Goal: Use online tool/utility: Utilize a website feature to perform a specific function

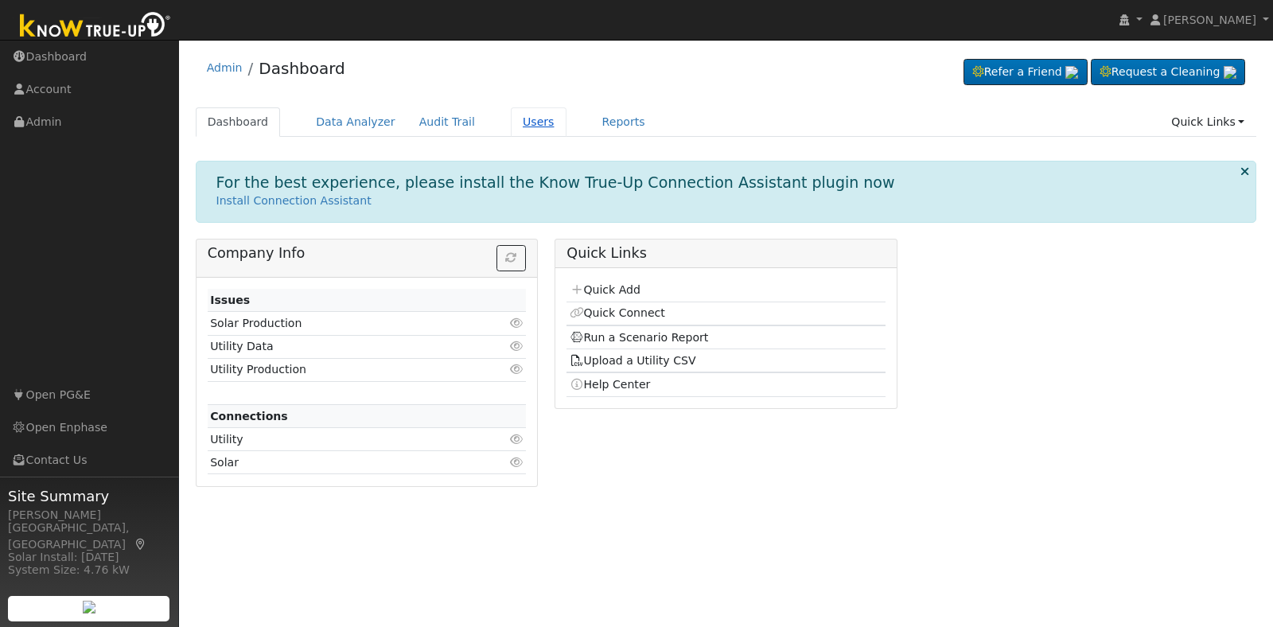
click at [518, 123] on link "Users" at bounding box center [539, 121] width 56 height 29
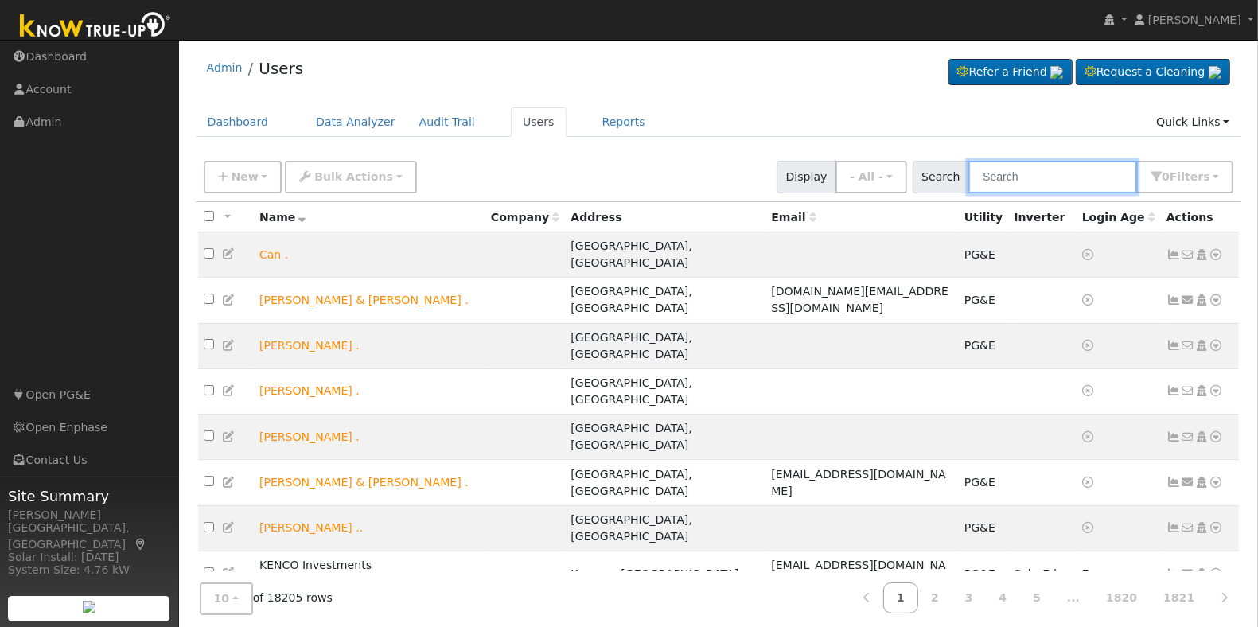
click at [1095, 172] on input "text" at bounding box center [1052, 177] width 169 height 33
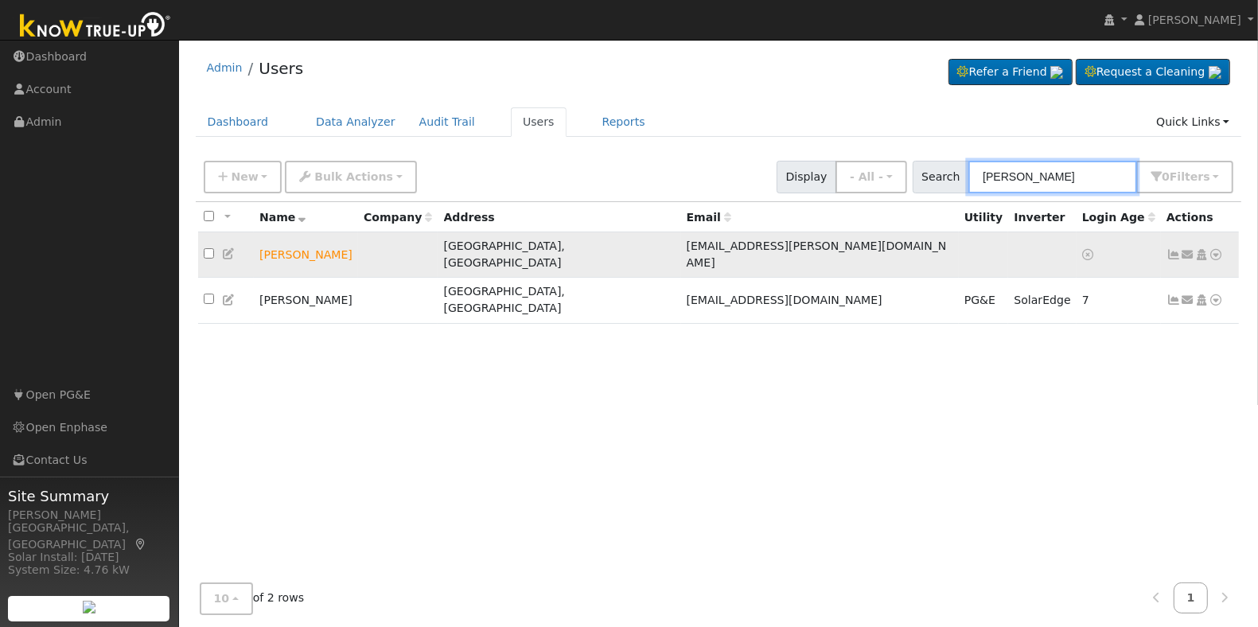
type input "[PERSON_NAME]"
click at [1218, 249] on icon at bounding box center [1217, 254] width 14 height 11
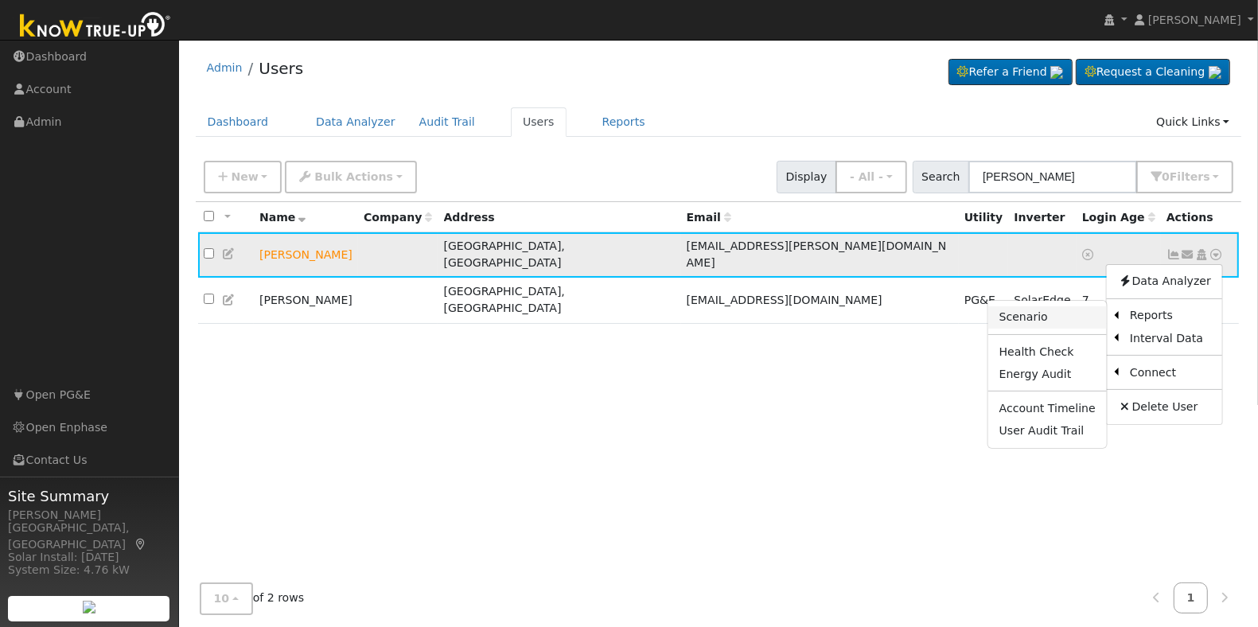
click at [1053, 313] on link "Scenario" at bounding box center [1047, 317] width 119 height 22
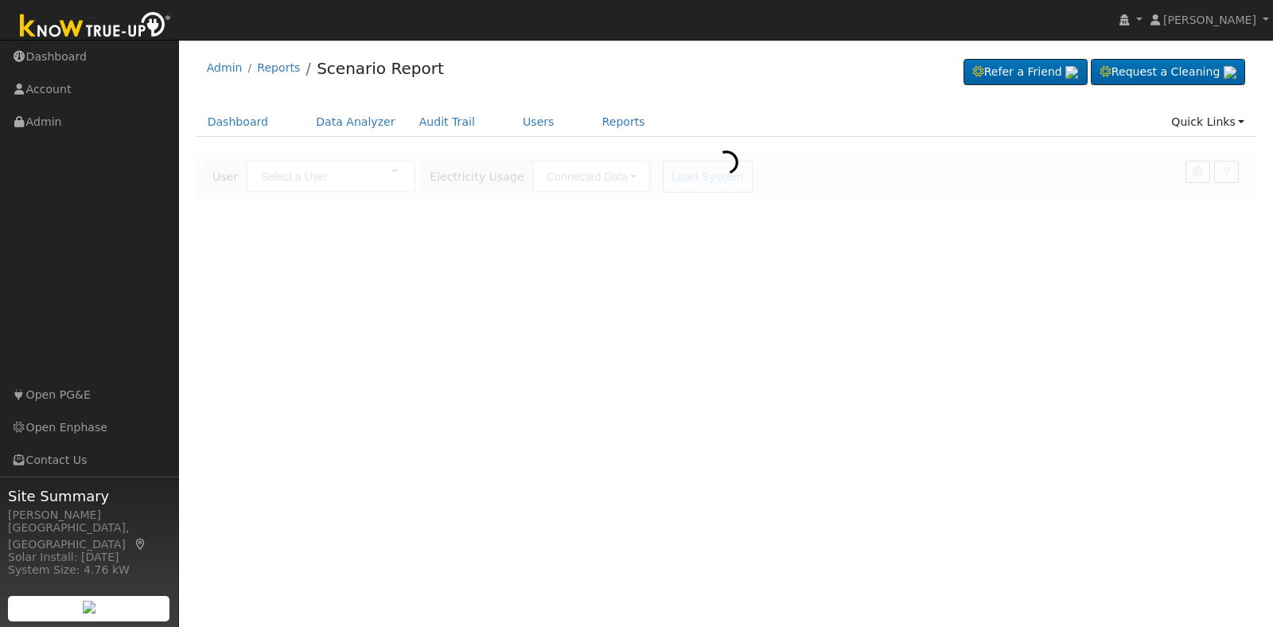
type input "[PERSON_NAME]"
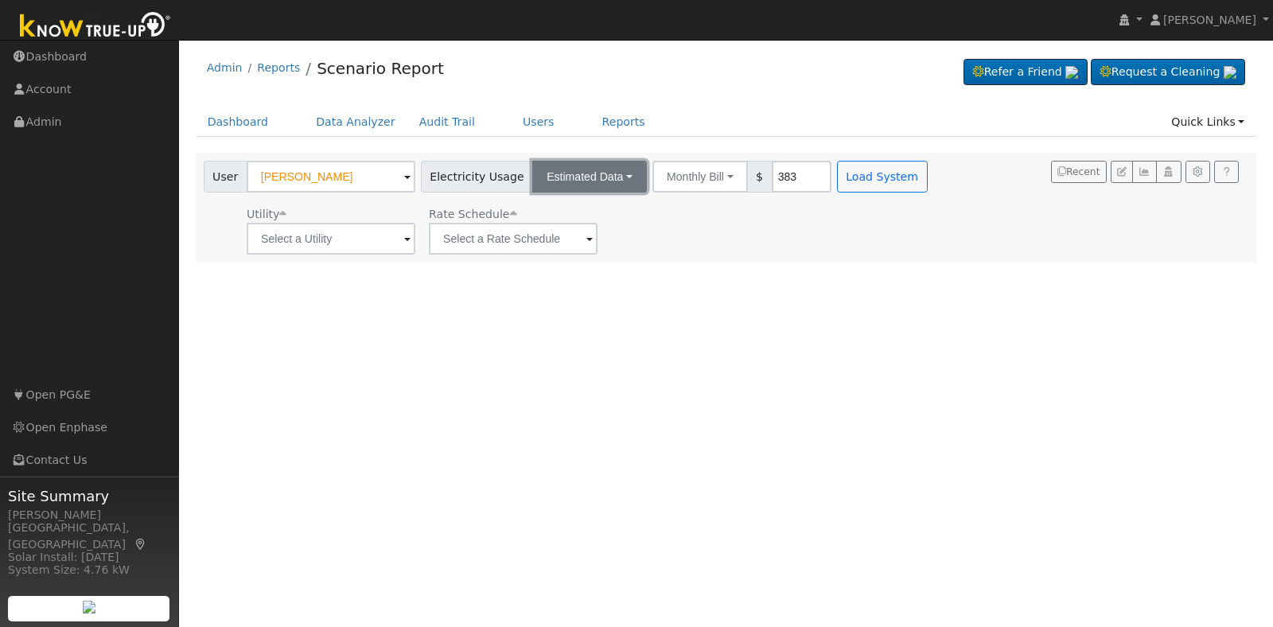
click at [603, 169] on button "Estimated Data" at bounding box center [589, 177] width 115 height 32
click at [708, 236] on div "Utility Rate Schedule" at bounding box center [568, 228] width 734 height 54
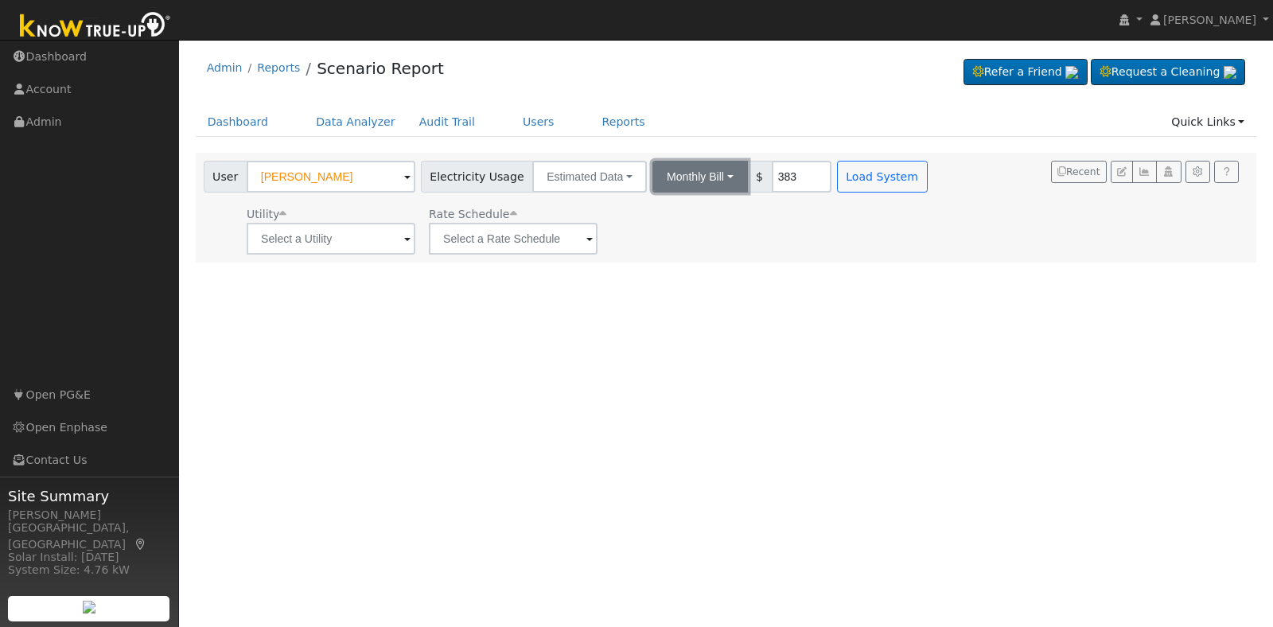
click at [704, 185] on button "Monthly Bill" at bounding box center [700, 177] width 95 height 32
click at [688, 216] on link "Annual Consumption" at bounding box center [677, 212] width 139 height 22
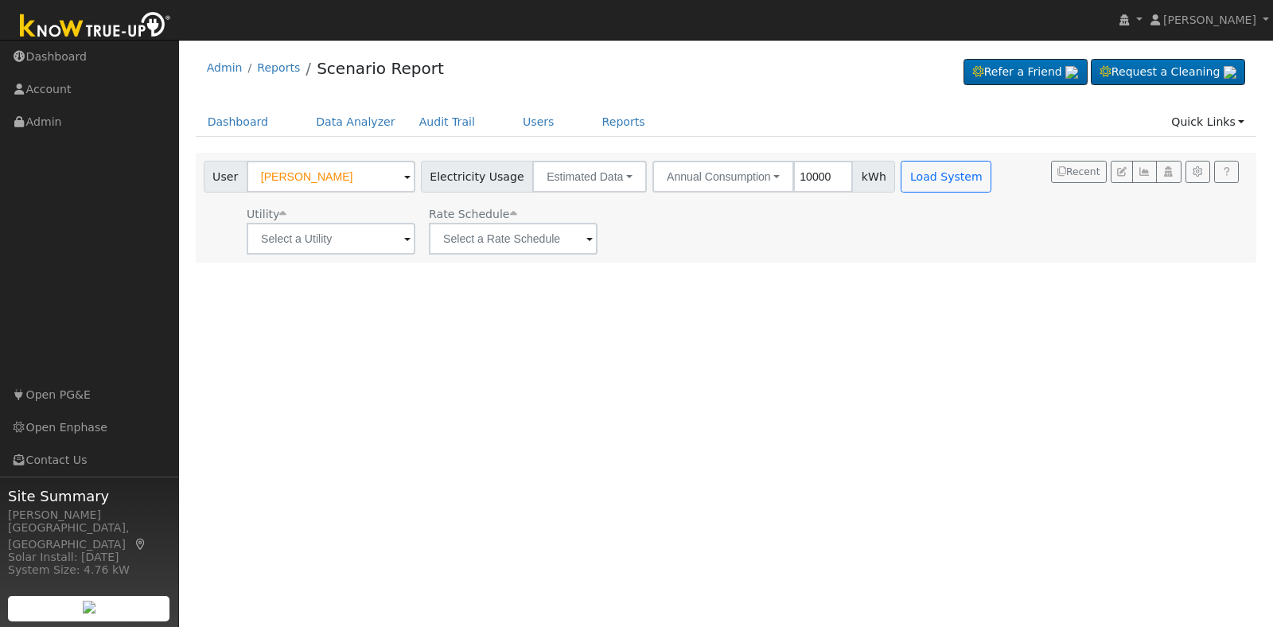
click at [407, 244] on span at bounding box center [407, 240] width 6 height 18
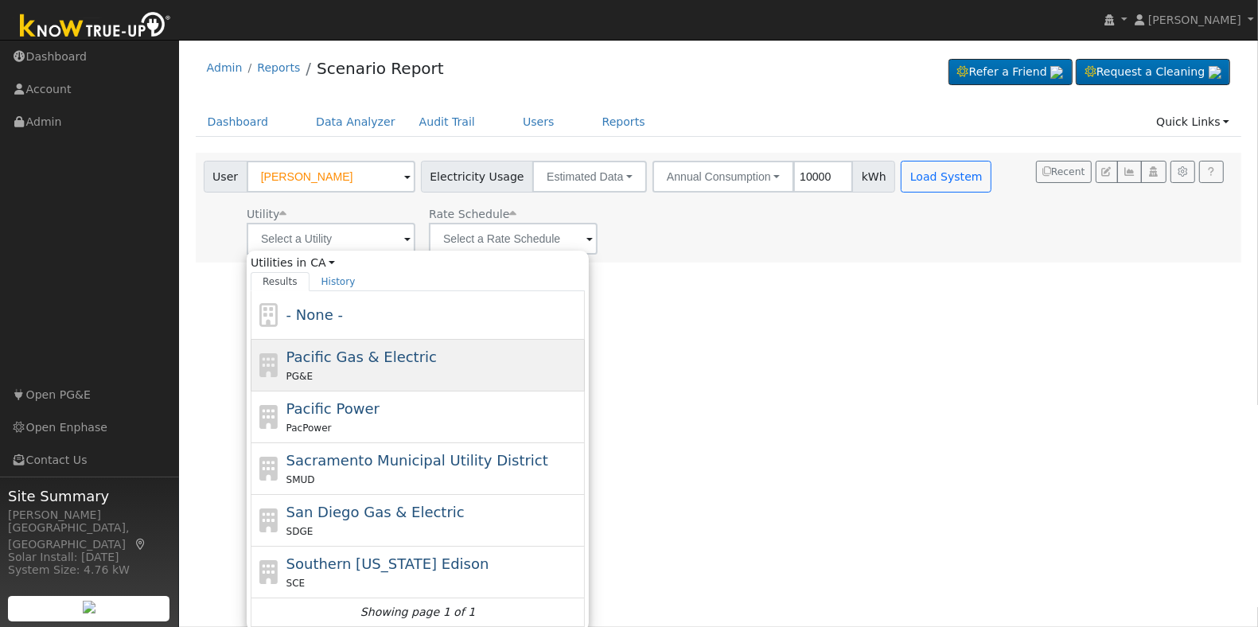
click at [359, 368] on div "Pacific Gas & Electric PG&E" at bounding box center [433, 365] width 295 height 38
type input "Pacific Gas & Electric"
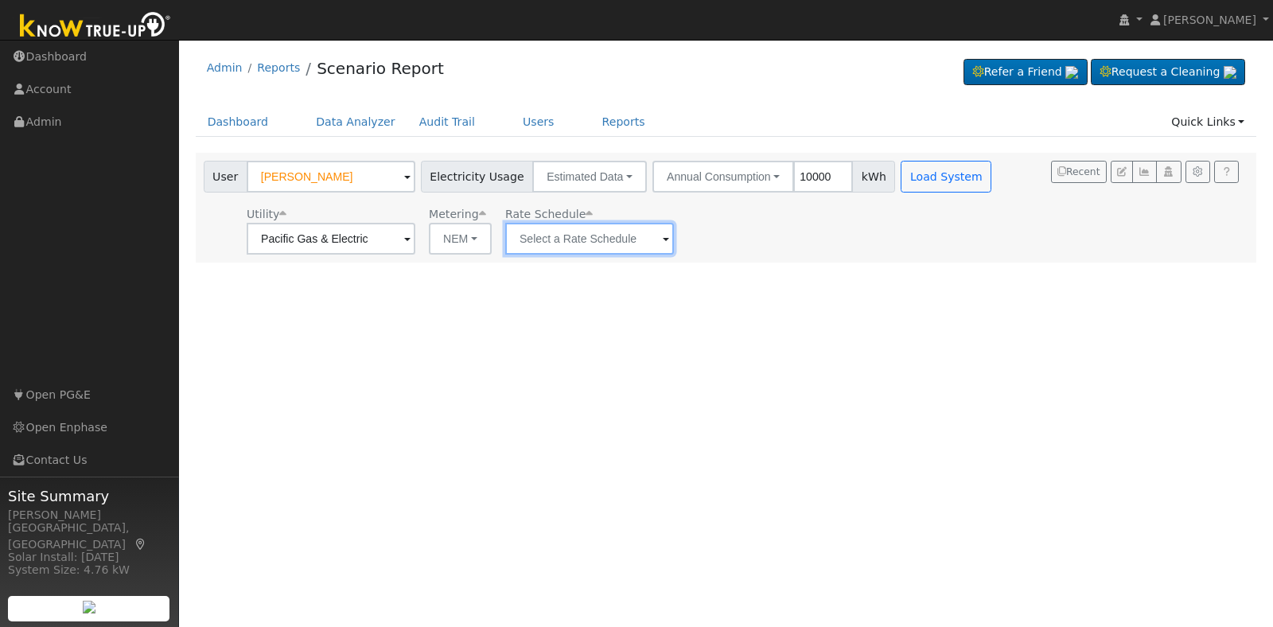
click at [622, 244] on input "text" at bounding box center [589, 239] width 169 height 32
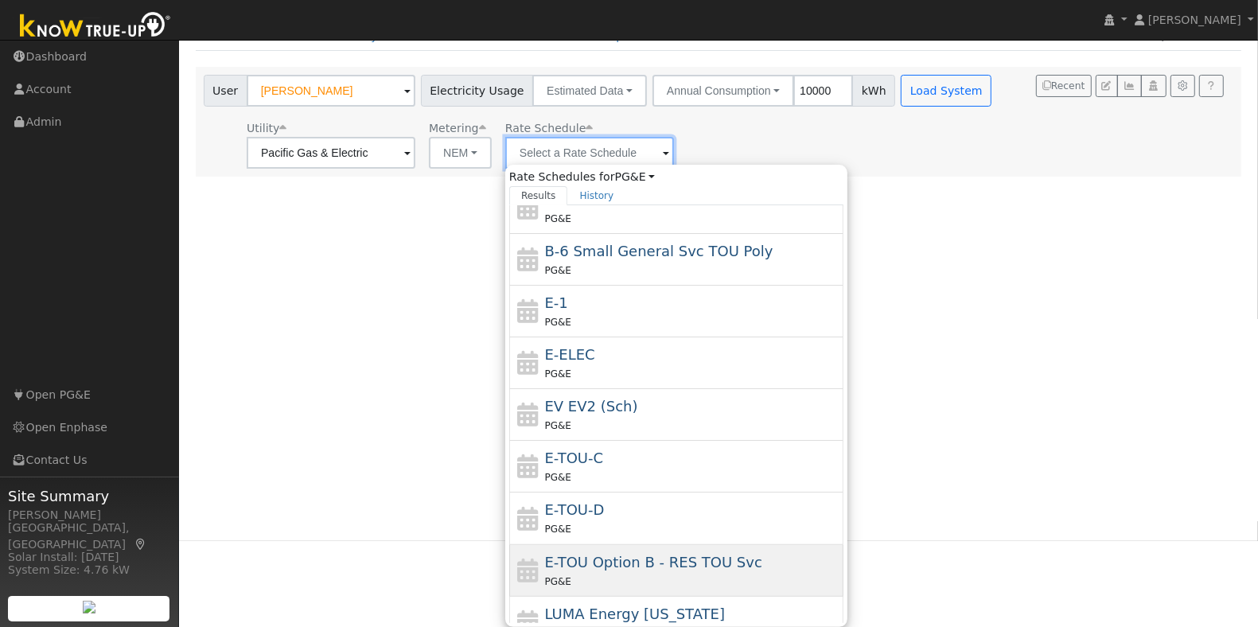
scroll to position [181, 0]
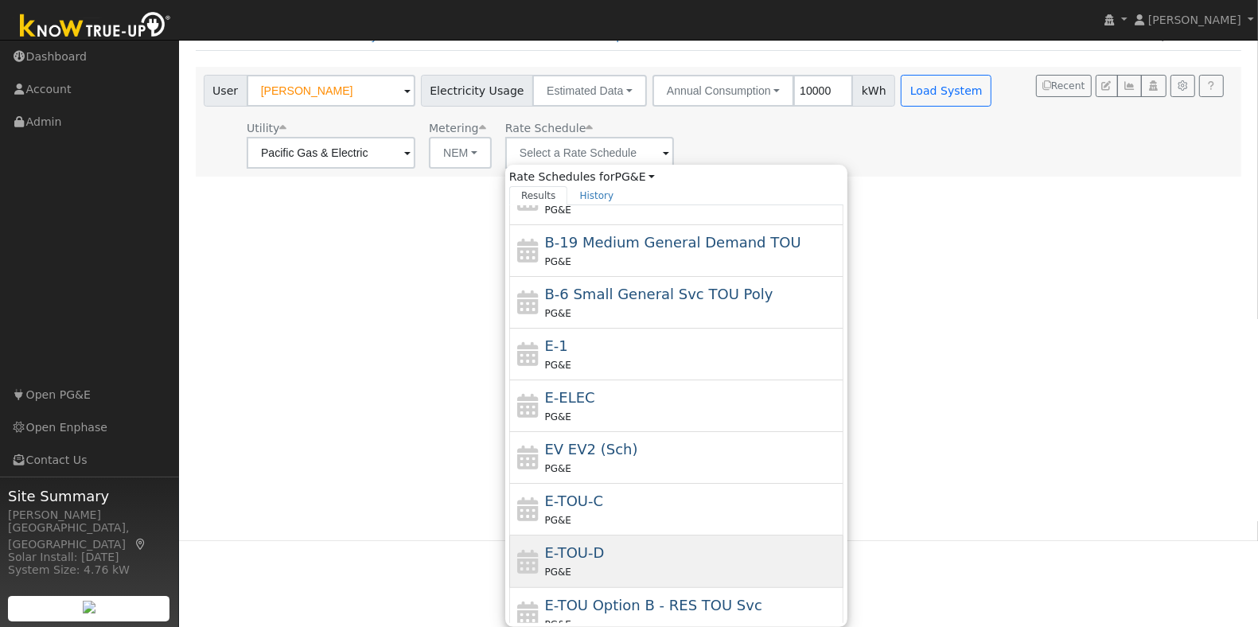
click at [597, 554] on span "E-TOU-D" at bounding box center [575, 552] width 60 height 17
type input "E-TOU-D"
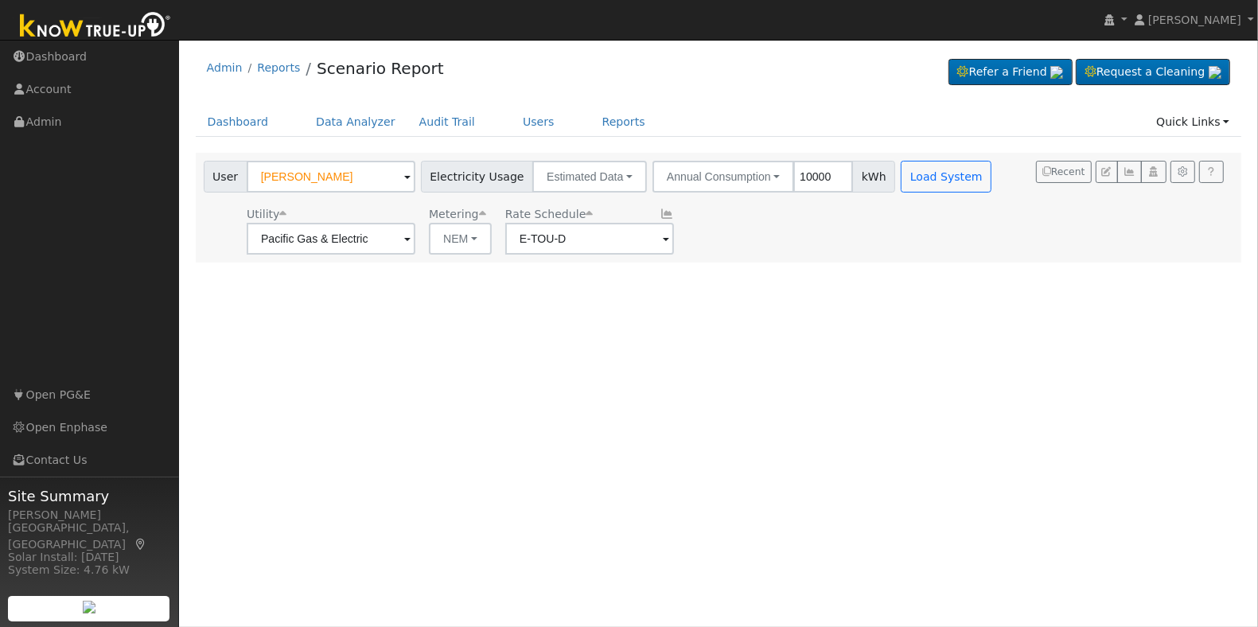
scroll to position [0, 0]
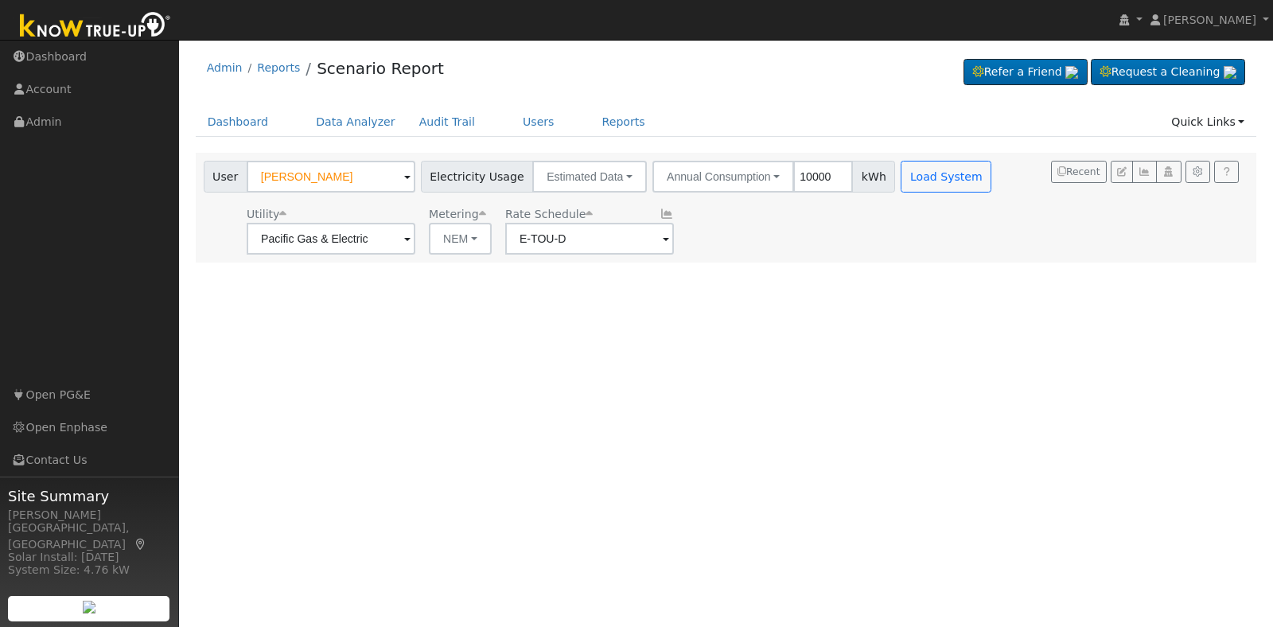
click at [497, 235] on div "Utility Pacific Gas & Electric Metering NEM NEM NBT Rate Schedule E-TOU-D" at bounding box center [600, 228] width 798 height 54
click at [474, 239] on button "NEM" at bounding box center [460, 239] width 63 height 32
click at [471, 279] on link "NEM" at bounding box center [487, 274] width 111 height 22
click at [932, 181] on button "Load System" at bounding box center [946, 177] width 91 height 32
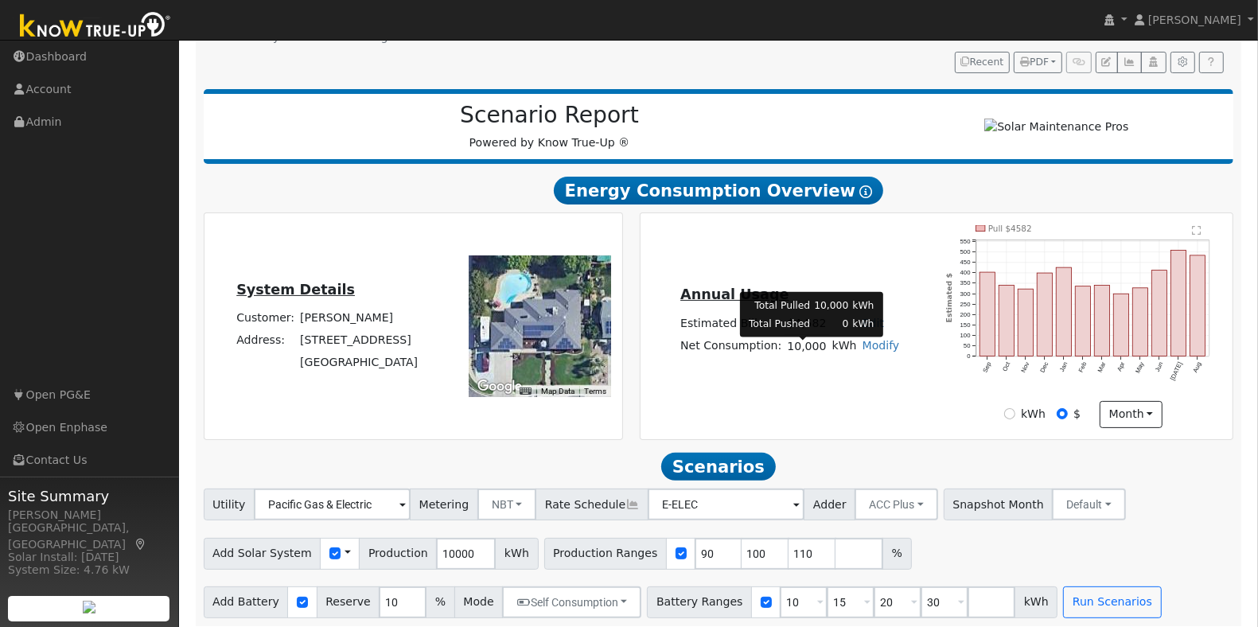
scroll to position [192, 0]
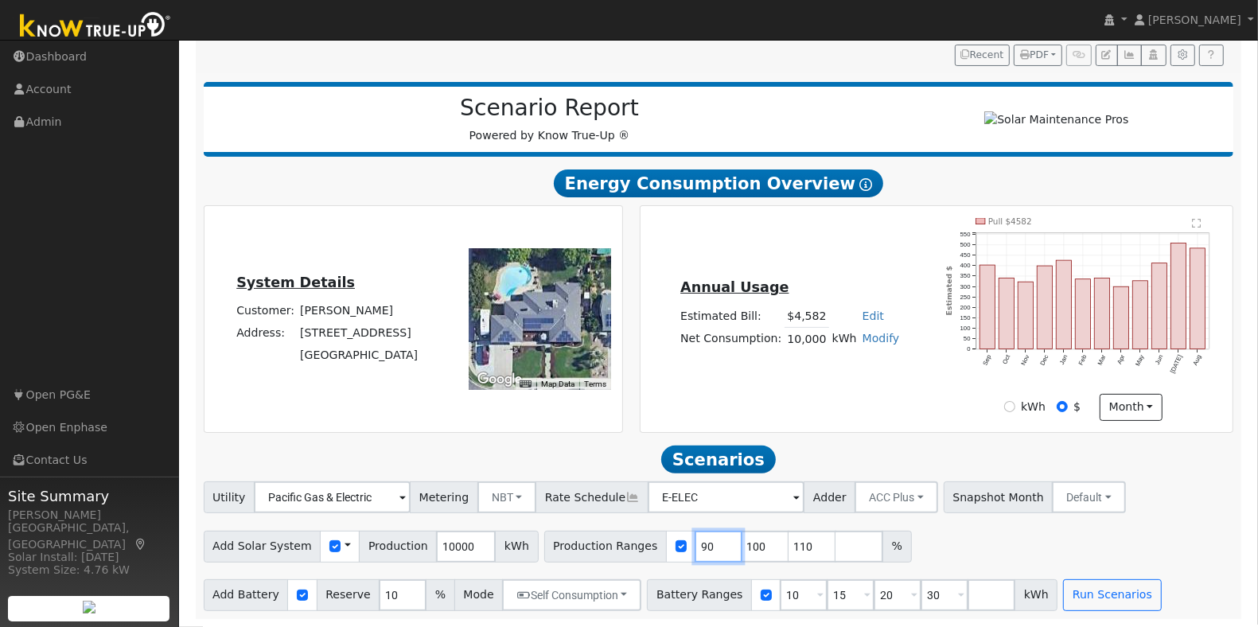
click at [695, 549] on input "90" at bounding box center [719, 547] width 48 height 32
type input "100"
type input "110"
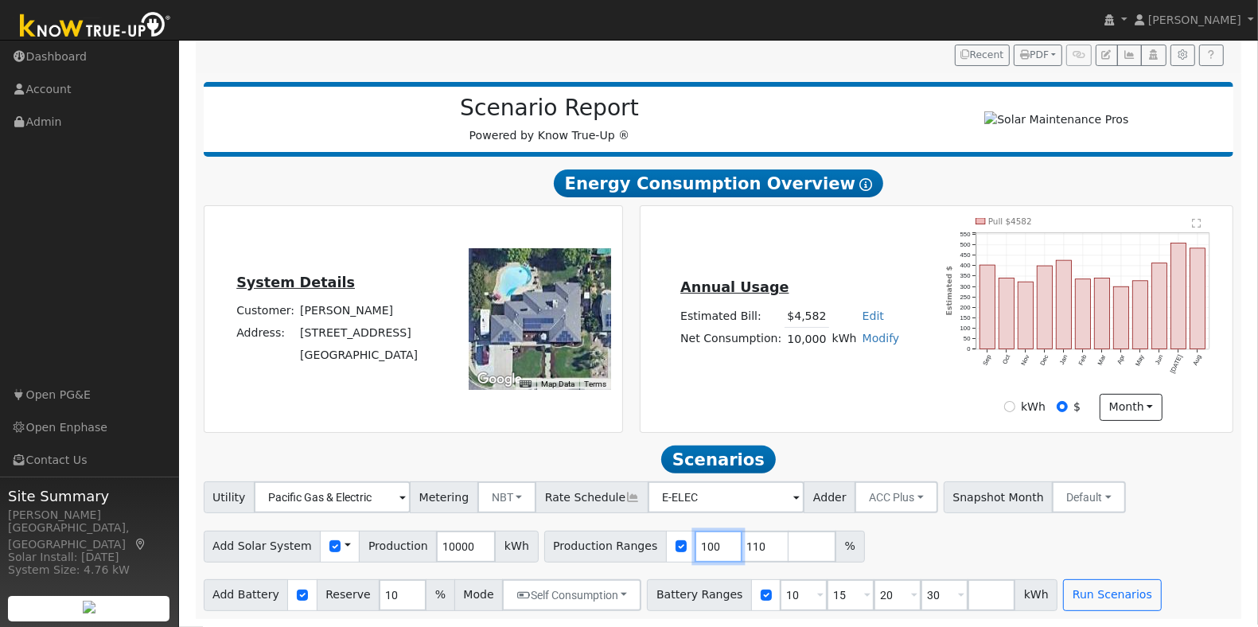
click at [695, 549] on input "100" at bounding box center [719, 547] width 48 height 32
type input "110"
click at [695, 549] on input "110" at bounding box center [719, 547] width 48 height 32
click at [695, 549] on input "number" at bounding box center [719, 547] width 48 height 32
type input "101"
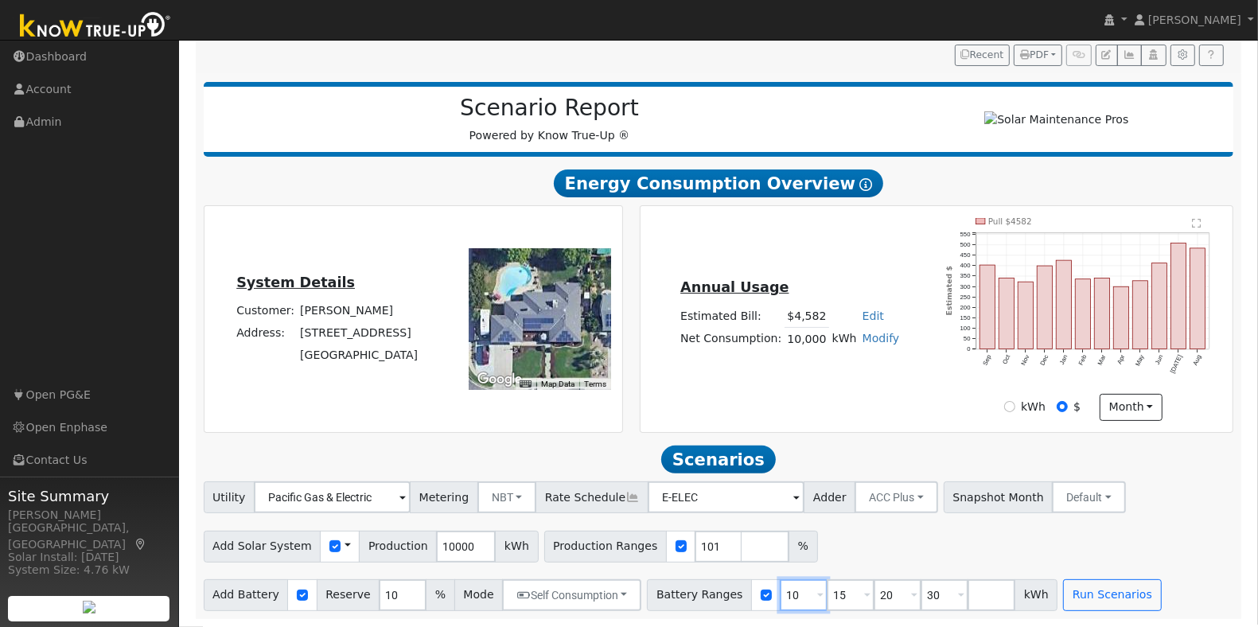
click at [780, 590] on input "10" at bounding box center [804, 595] width 48 height 32
type input "15"
type input "20"
type input "30"
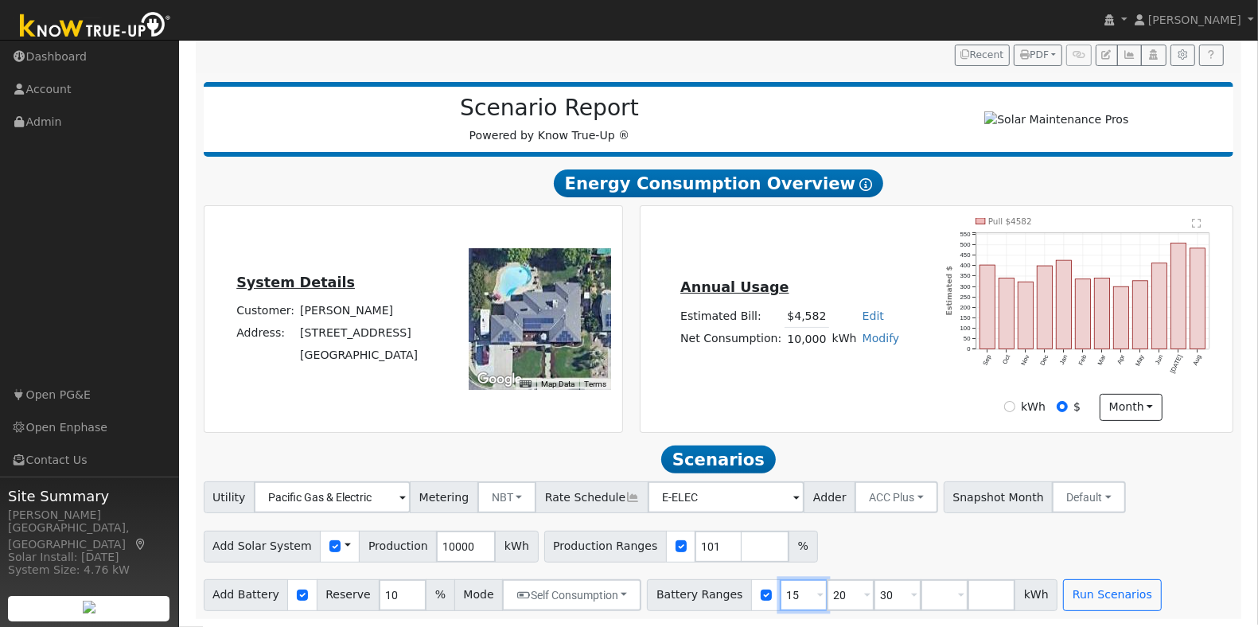
click at [780, 590] on input "15" at bounding box center [804, 595] width 48 height 32
type input "20"
type input "30"
click at [780, 590] on input "20" at bounding box center [804, 595] width 48 height 32
type input "30"
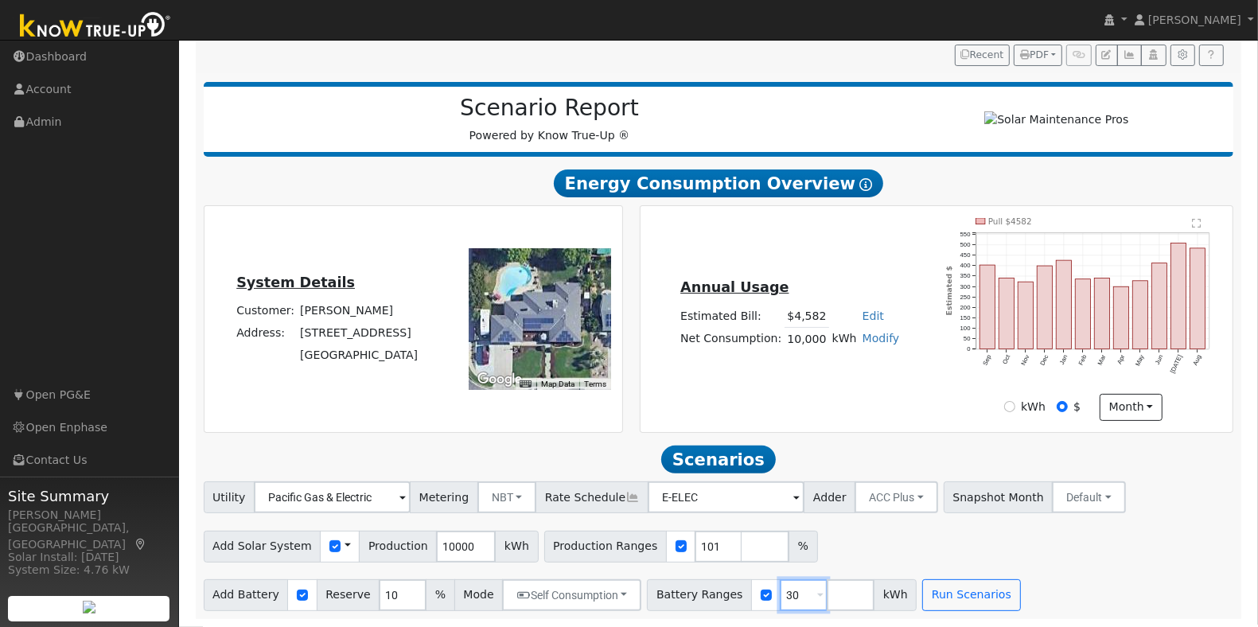
click at [780, 590] on input "30" at bounding box center [804, 595] width 48 height 32
click at [780, 590] on input "number" at bounding box center [804, 595] width 48 height 32
type input "13.5"
click at [390, 599] on input "10" at bounding box center [403, 595] width 48 height 32
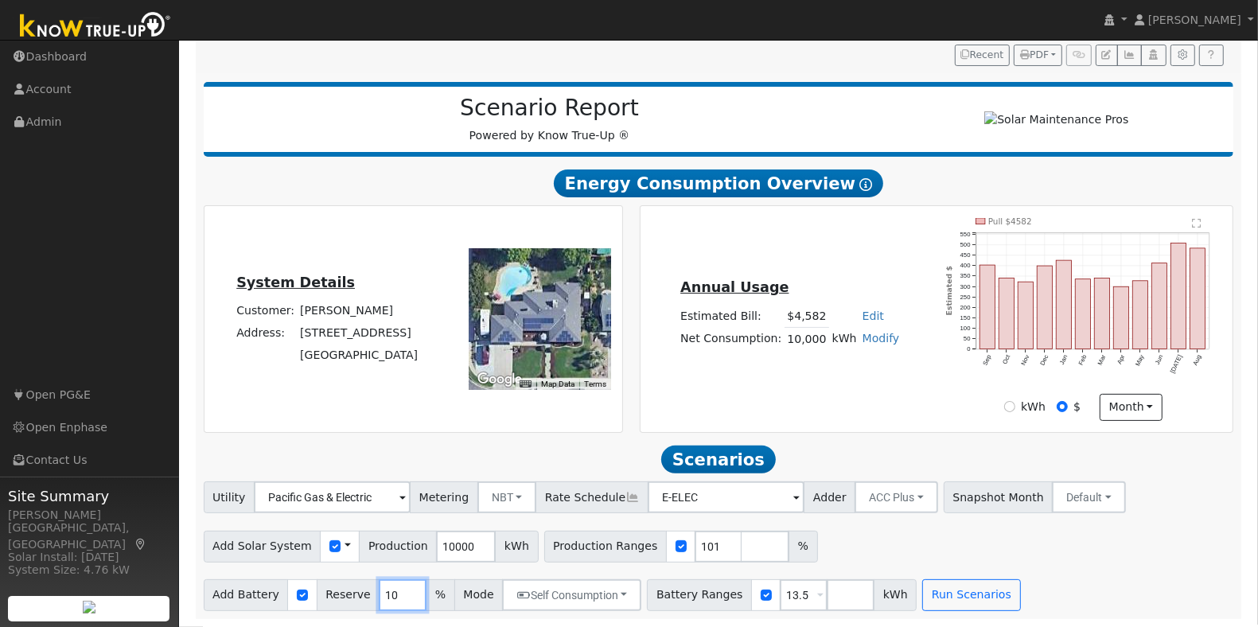
click at [383, 595] on input "10" at bounding box center [403, 595] width 48 height 32
type input "1"
type input "20"
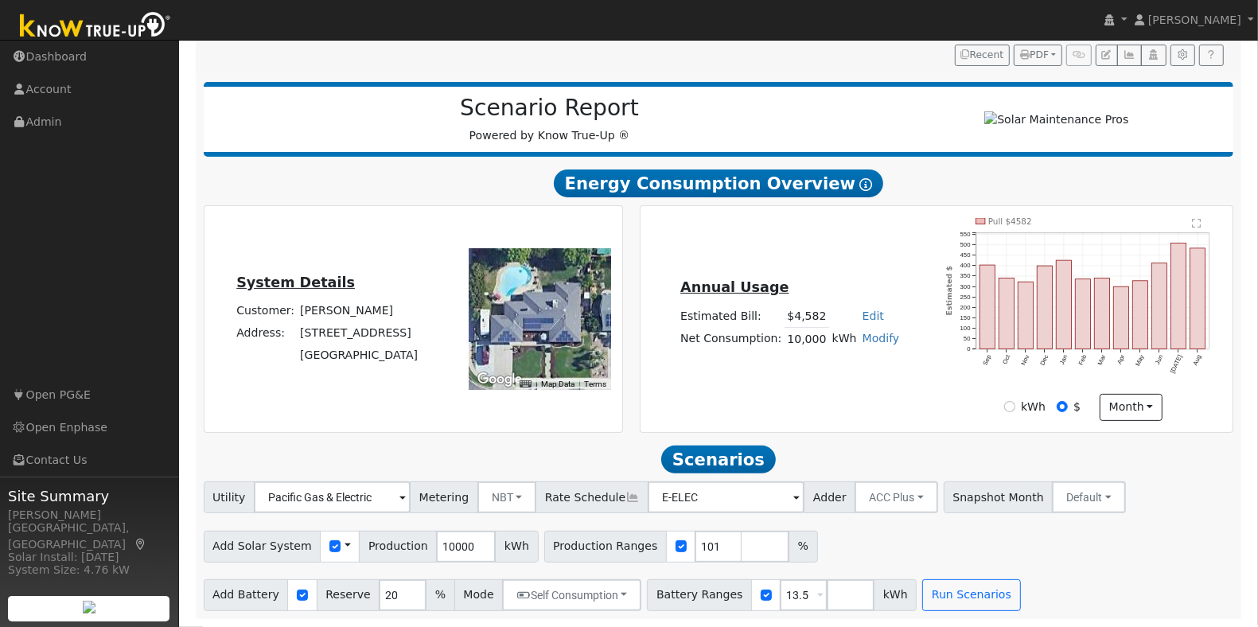
click at [1140, 563] on div "Add Solar System Use CSV Data Production 10000 kWh Production Ranges 101 %" at bounding box center [719, 543] width 1036 height 37
drag, startPoint x: 960, startPoint y: 594, endPoint x: 681, endPoint y: 517, distance: 289.8
click at [916, 543] on div "Utility Pacific Gas & Electric Metering NBT NEM NBT Rate Schedule E-ELEC Adder …" at bounding box center [718, 545] width 1047 height 129
click at [487, 506] on button "NBT" at bounding box center [507, 497] width 60 height 32
click at [502, 536] on link "NEM" at bounding box center [525, 532] width 111 height 22
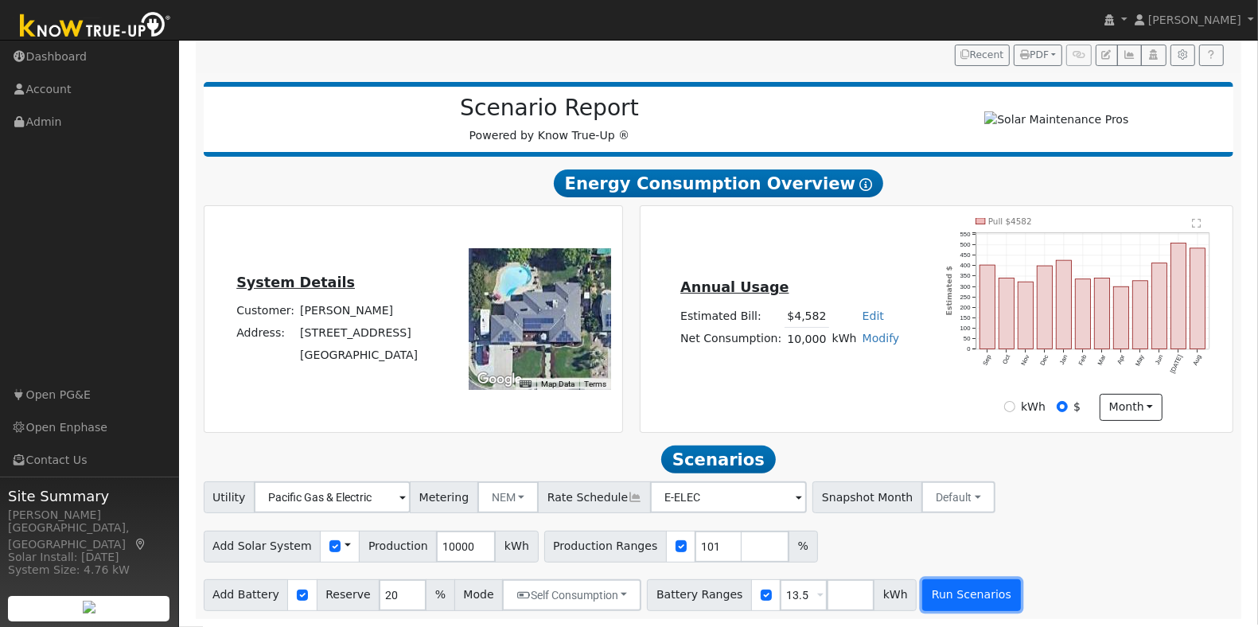
click at [947, 593] on button "Run Scenarios" at bounding box center [971, 595] width 98 height 32
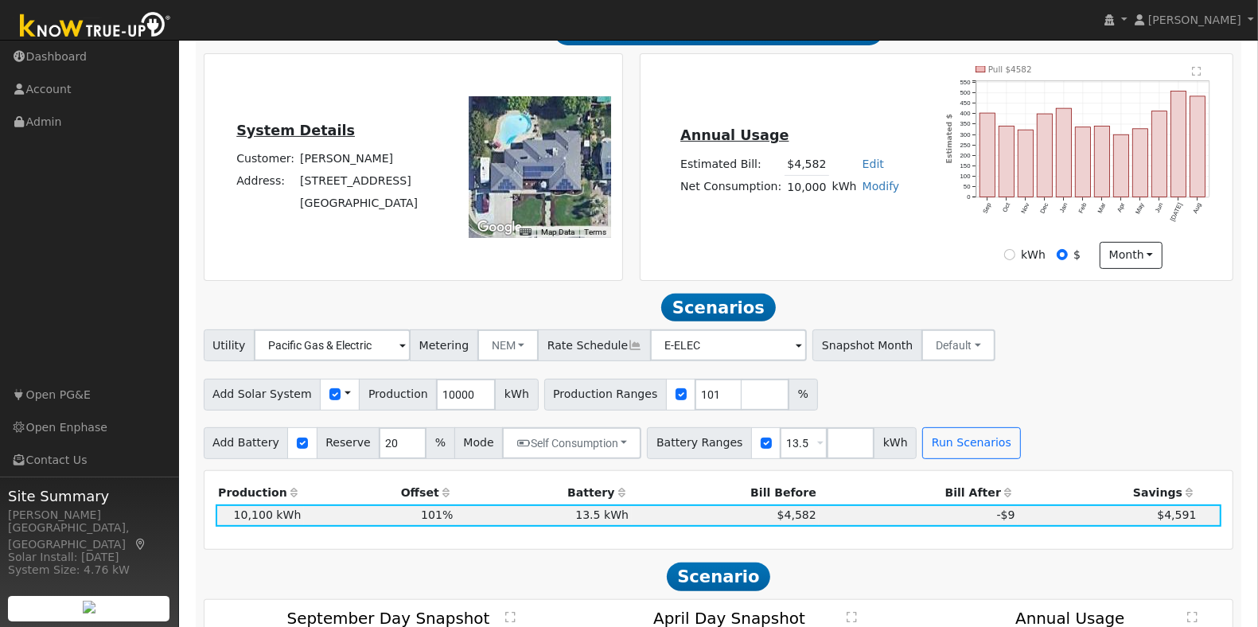
scroll to position [371, 0]
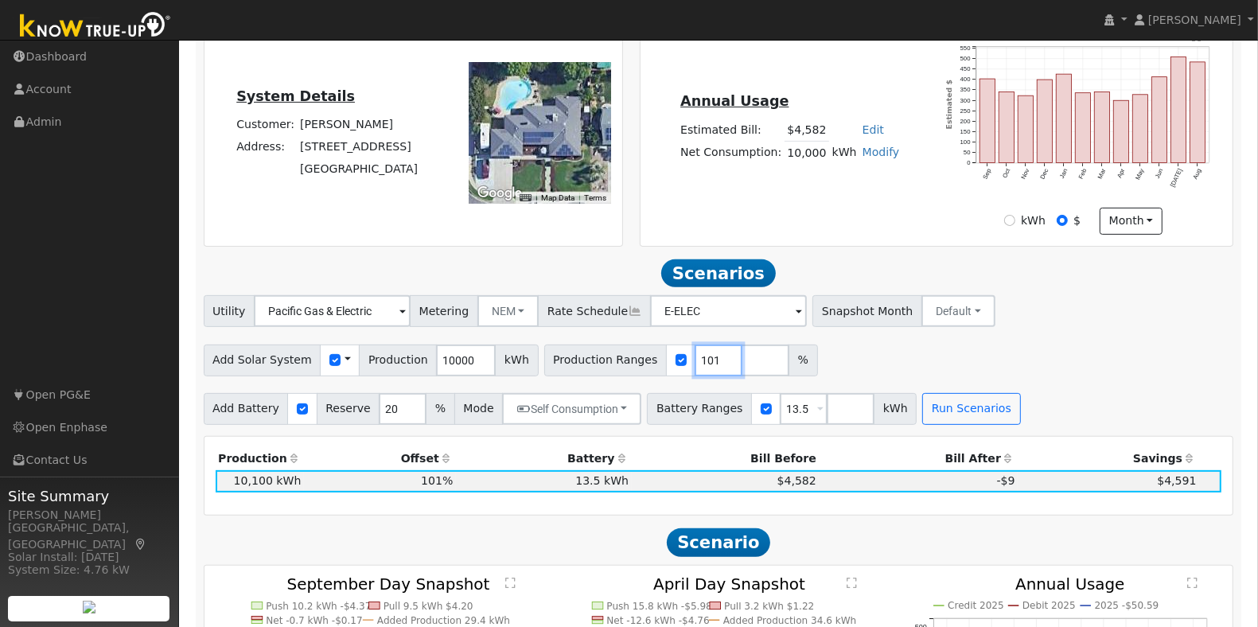
click at [695, 359] on input "101" at bounding box center [719, 361] width 48 height 32
type input "107"
click at [953, 422] on button "Run Scenarios" at bounding box center [971, 409] width 98 height 32
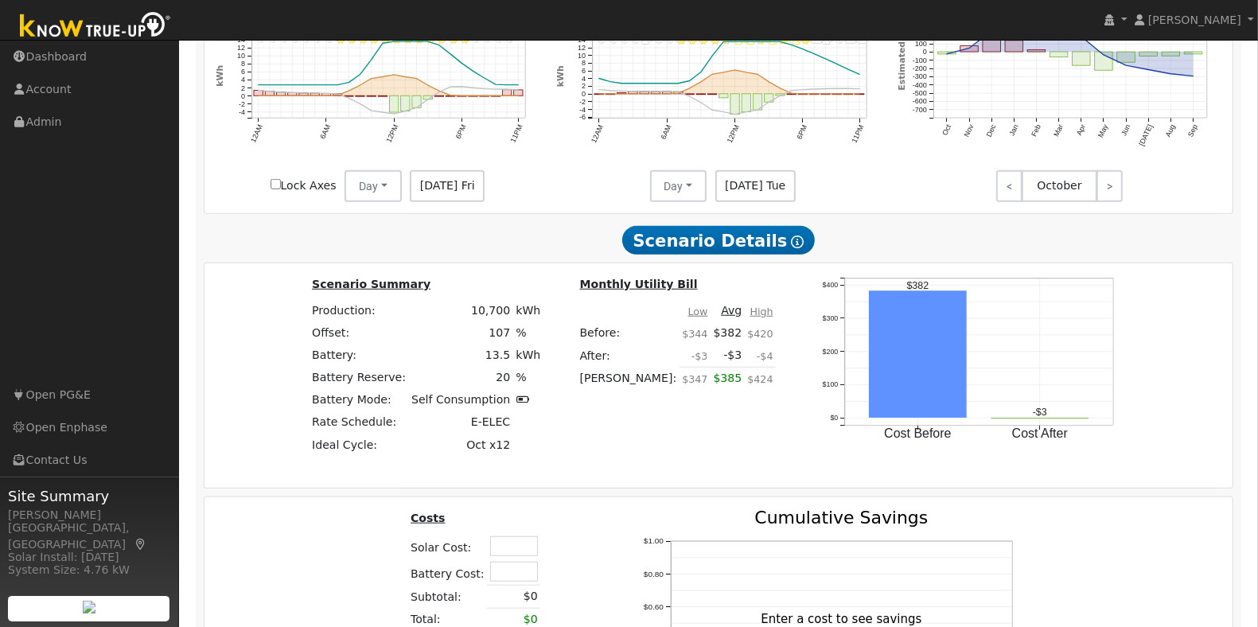
scroll to position [1087, 0]
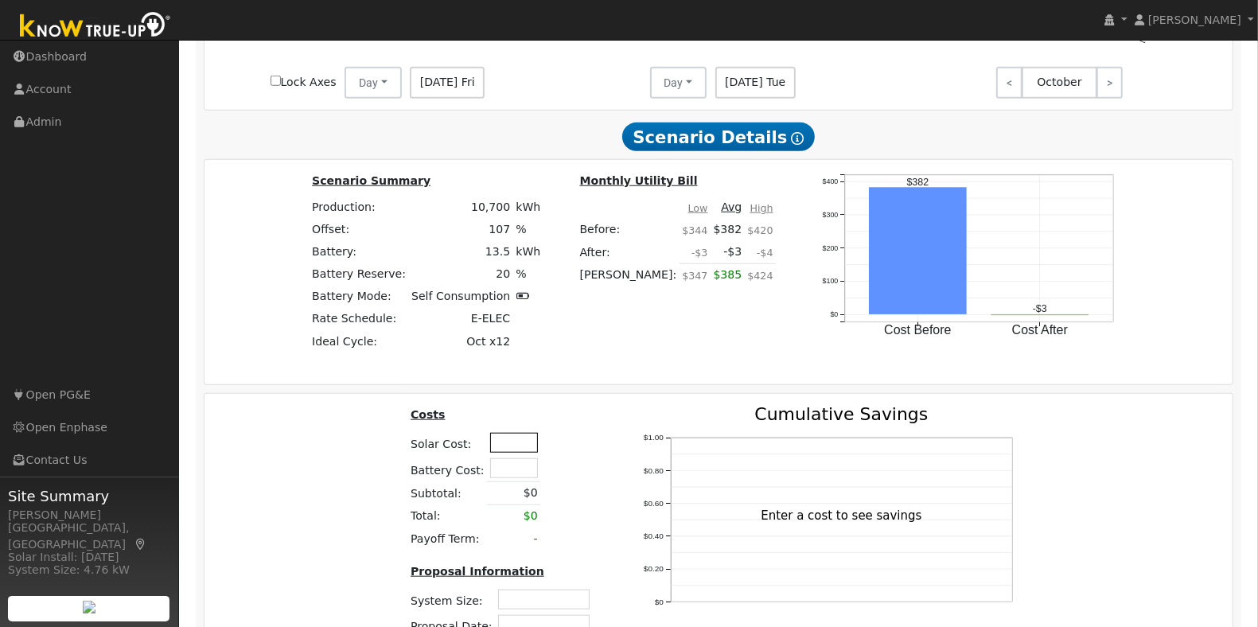
click at [500, 444] on input "text" at bounding box center [514, 443] width 48 height 20
type input "$41,000"
click at [349, 451] on div "Costs Solar Cost: $41,000 Battery Cost: Subtotal: $0 Total: $0 Payoff Term: - P…" at bounding box center [719, 540] width 1040 height 269
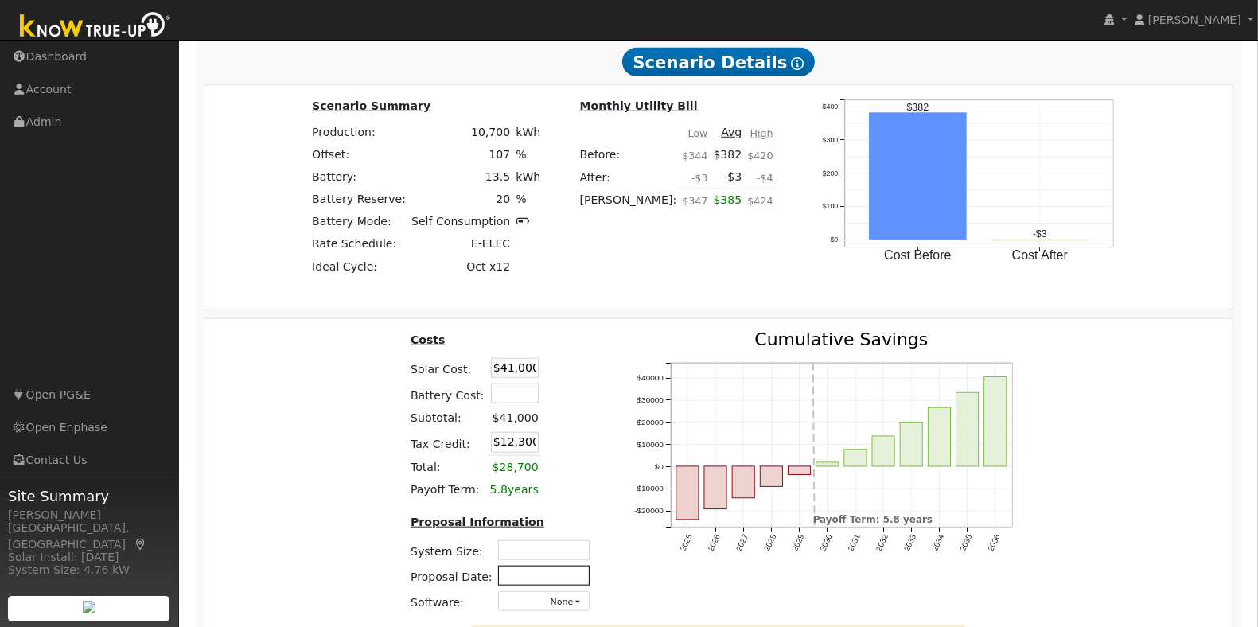
scroll to position [1286, 0]
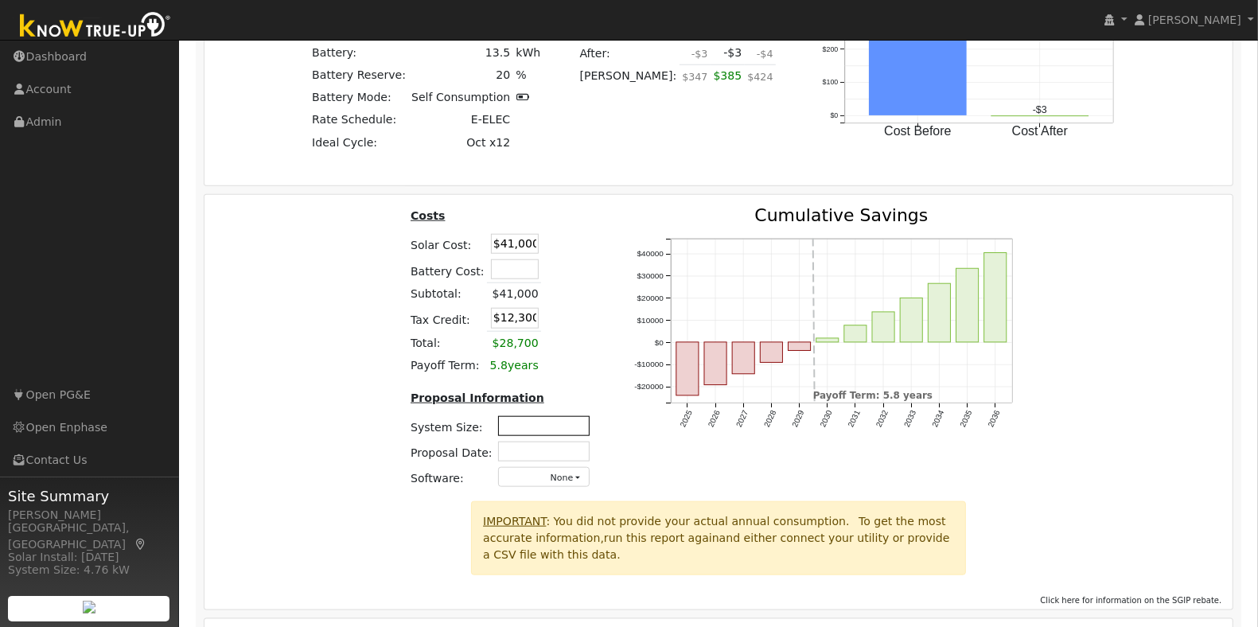
click at [551, 436] on input "text" at bounding box center [544, 426] width 92 height 20
type input "7.38"
click at [551, 462] on input "text" at bounding box center [544, 452] width 92 height 20
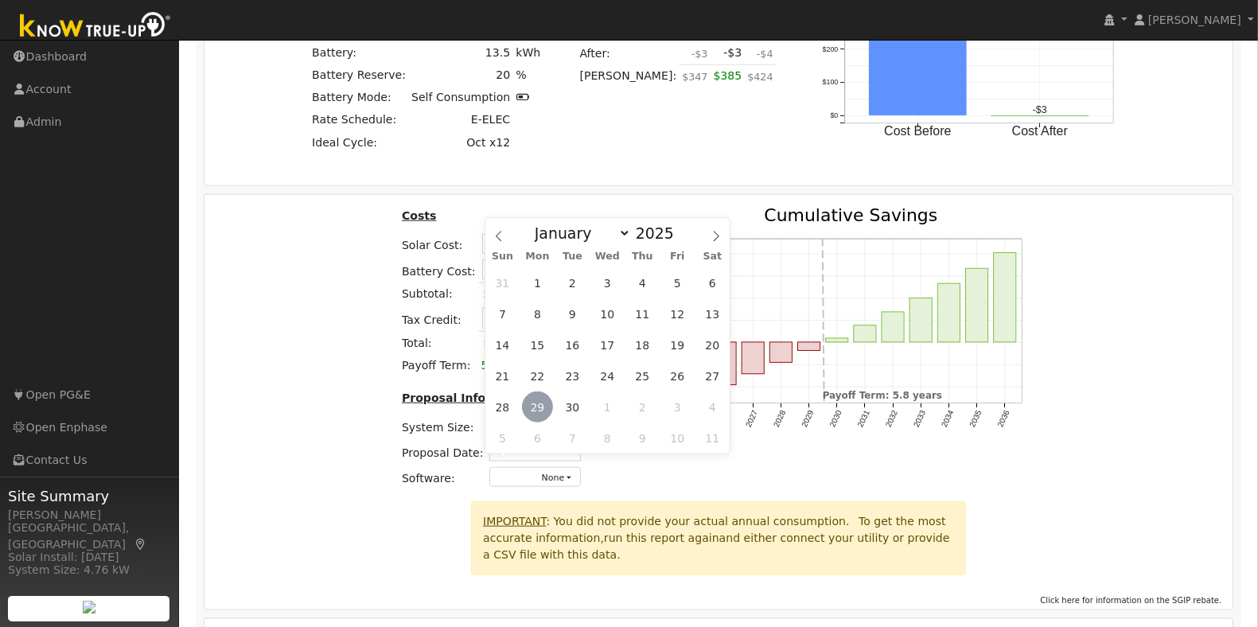
click at [542, 403] on span "29" at bounding box center [537, 407] width 31 height 31
type input "[DATE]"
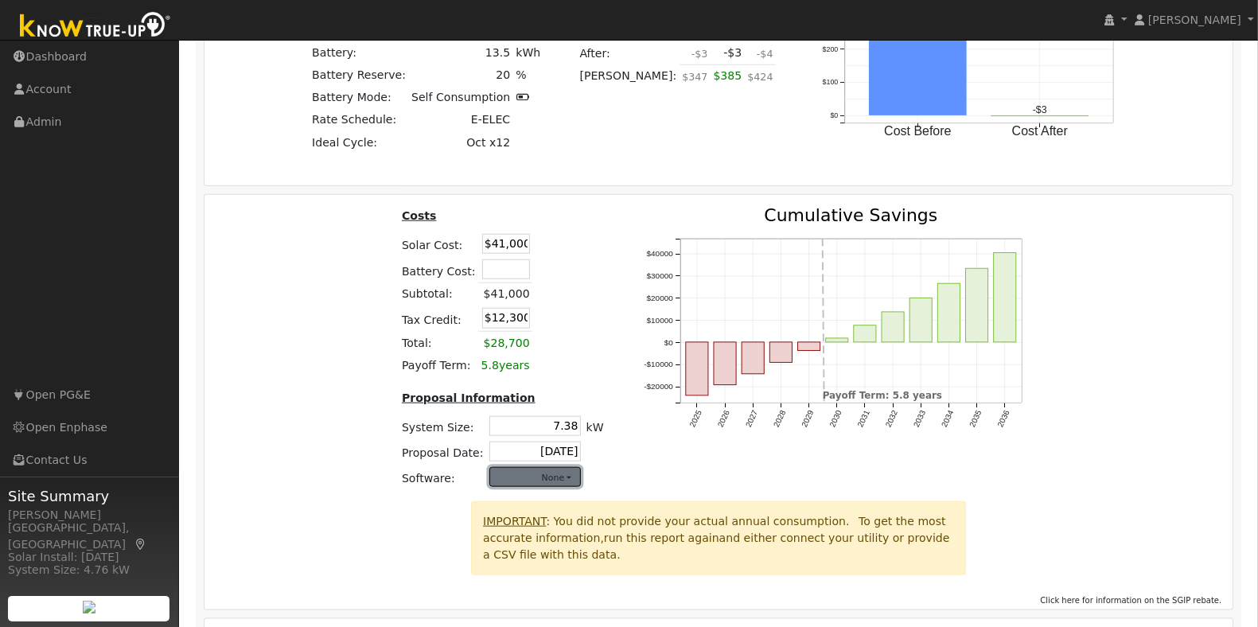
click at [549, 487] on button "None" at bounding box center [535, 477] width 92 height 20
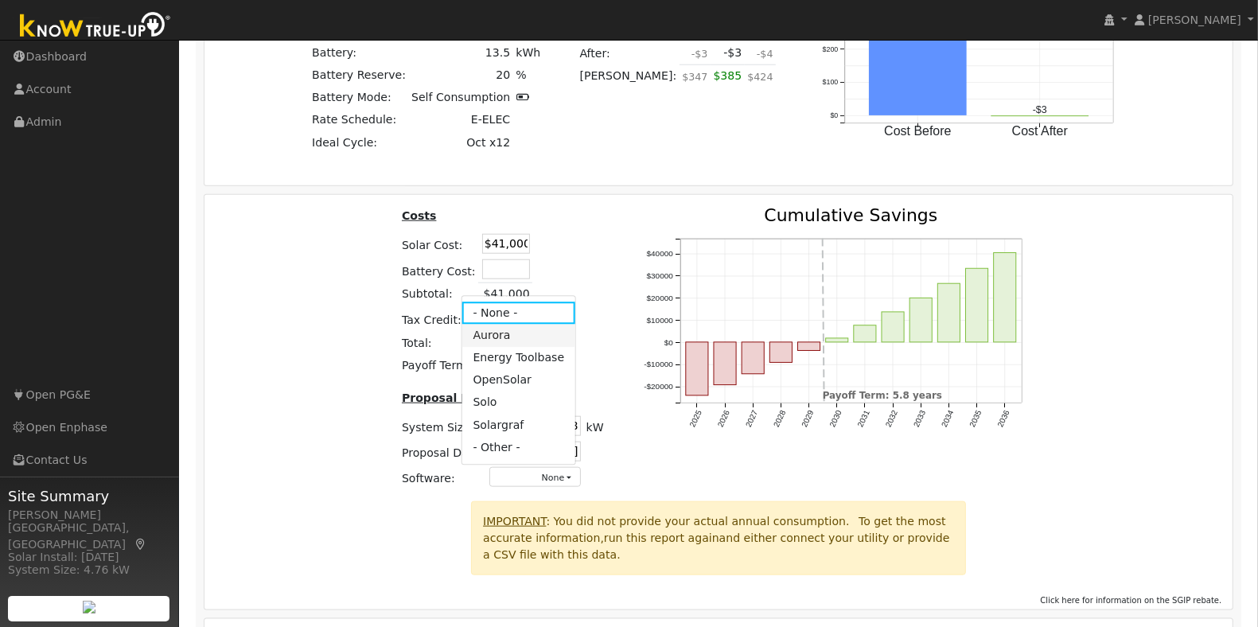
click at [519, 347] on link "Aurora" at bounding box center [519, 336] width 114 height 22
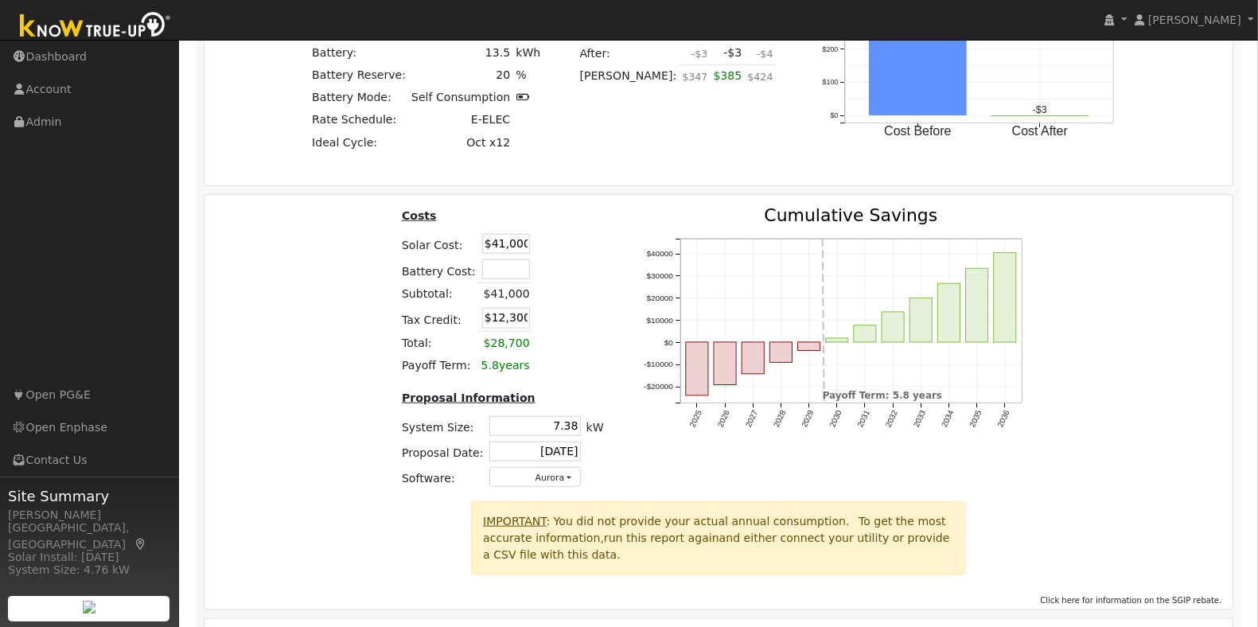
click at [1162, 446] on div "Costs Solar Cost: $41,000 Battery Cost: Subtotal: $41,000 Tax Credit: $12,300 T…" at bounding box center [719, 354] width 1040 height 294
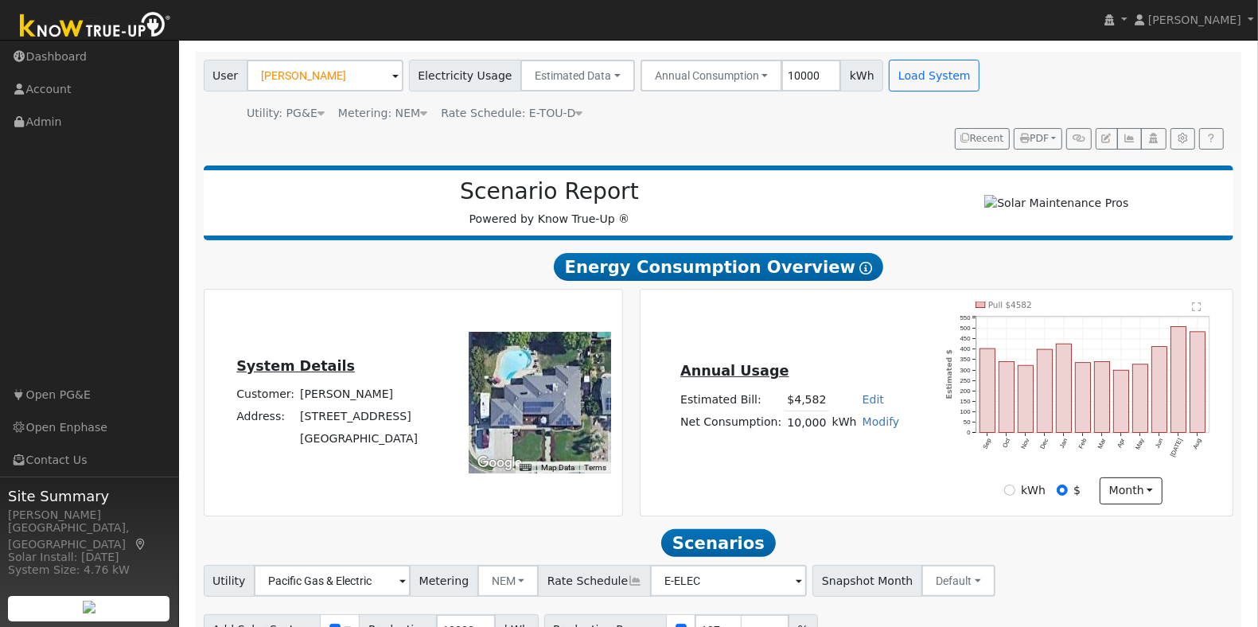
scroll to position [0, 0]
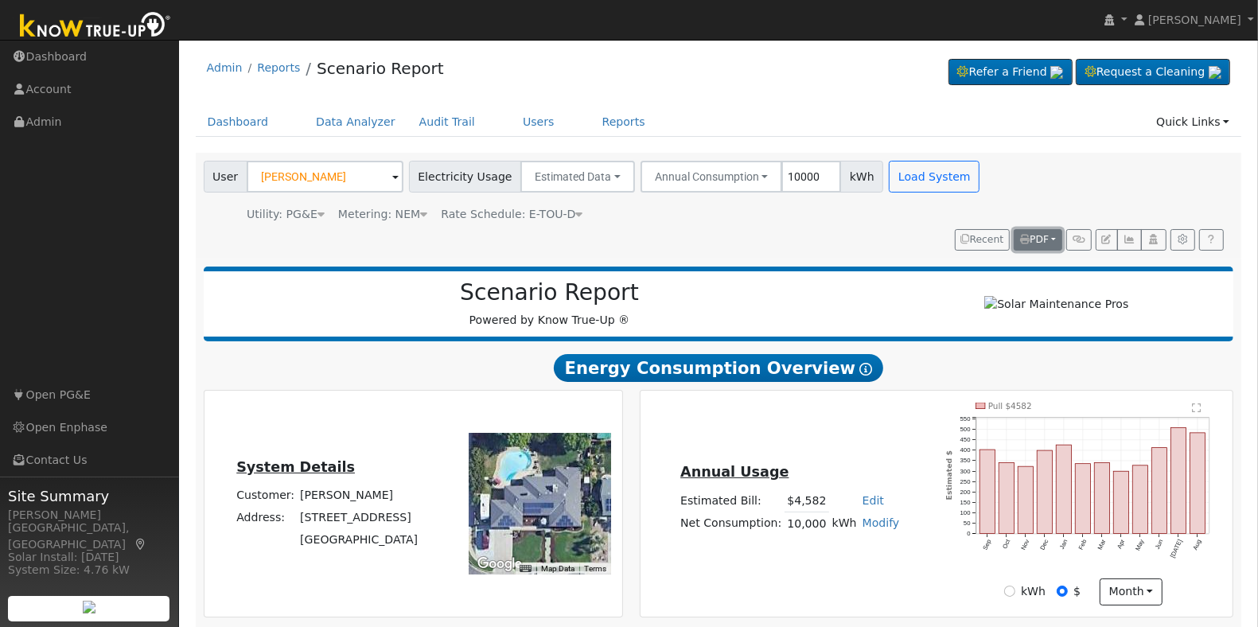
click at [1035, 232] on button "PDF" at bounding box center [1038, 240] width 49 height 22
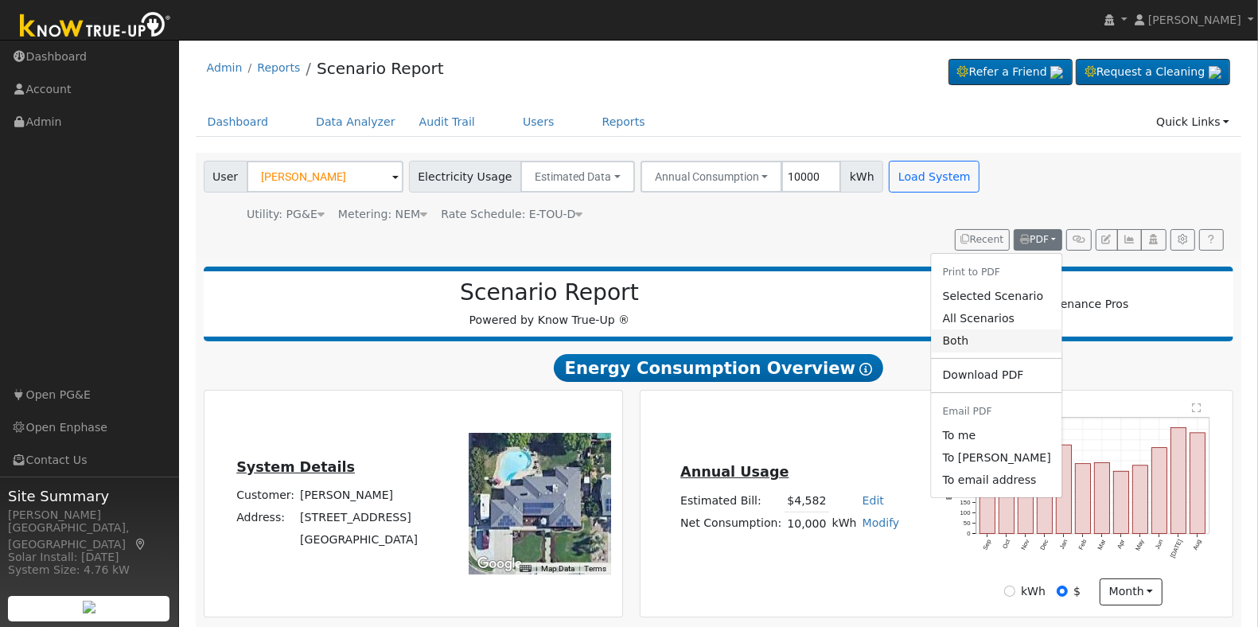
click at [976, 341] on link "Both" at bounding box center [997, 340] width 131 height 22
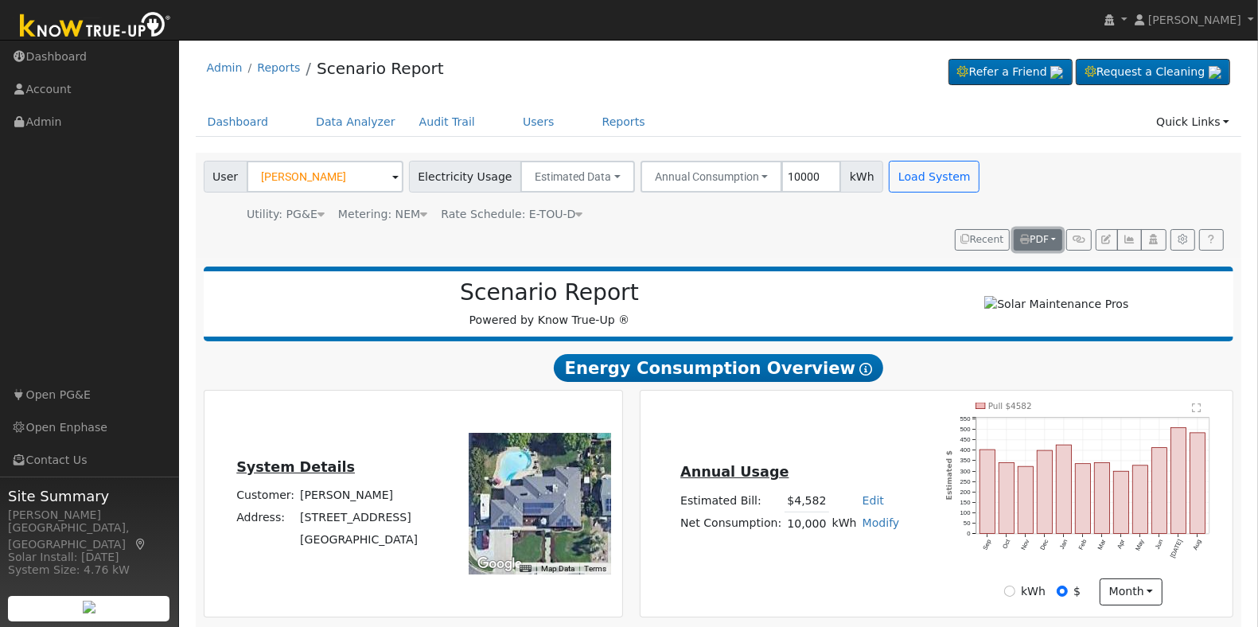
click at [1037, 234] on span "PDF" at bounding box center [1034, 239] width 29 height 11
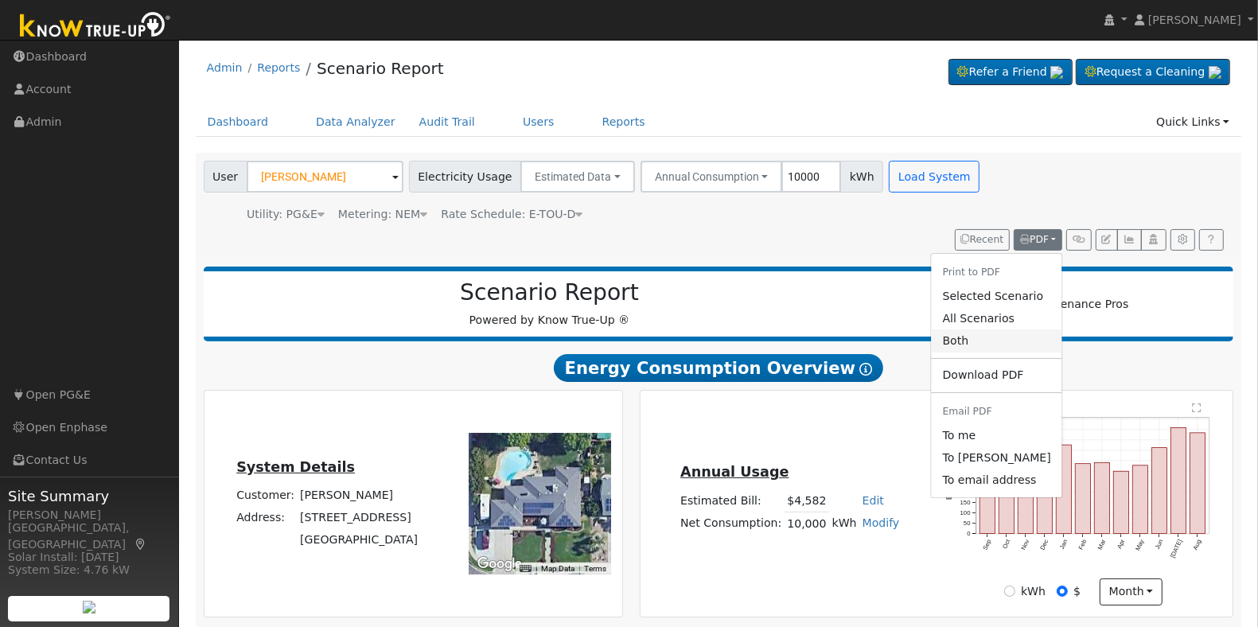
click at [995, 343] on link "Both" at bounding box center [997, 340] width 131 height 22
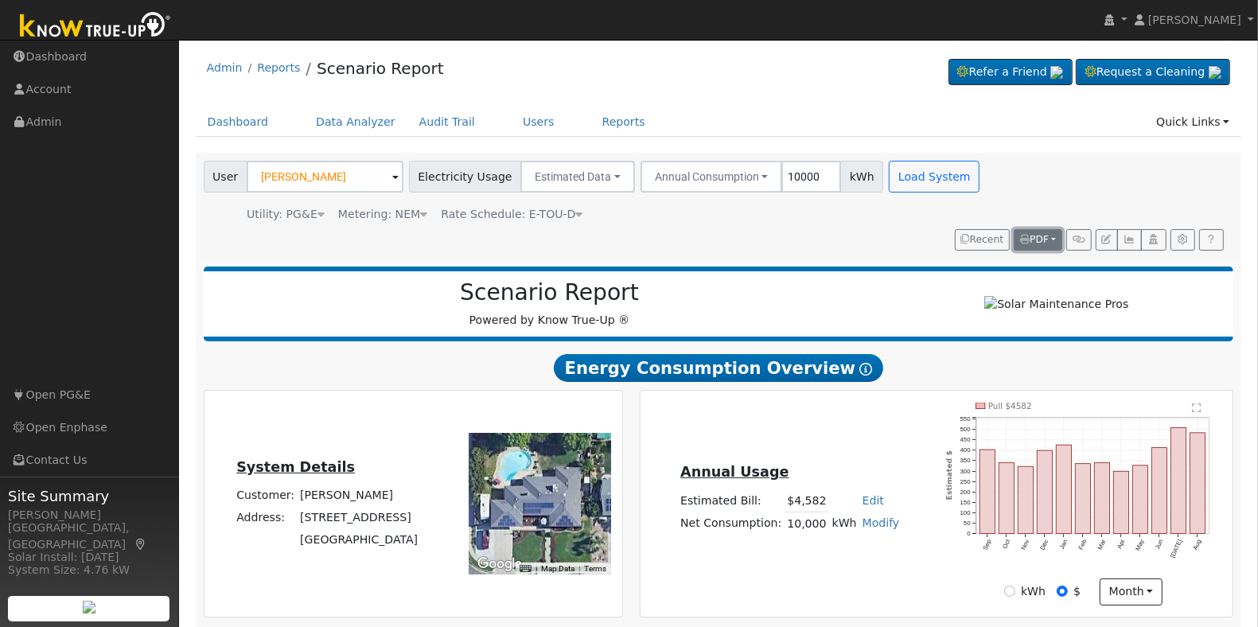
click at [1044, 234] on span "PDF" at bounding box center [1034, 239] width 29 height 11
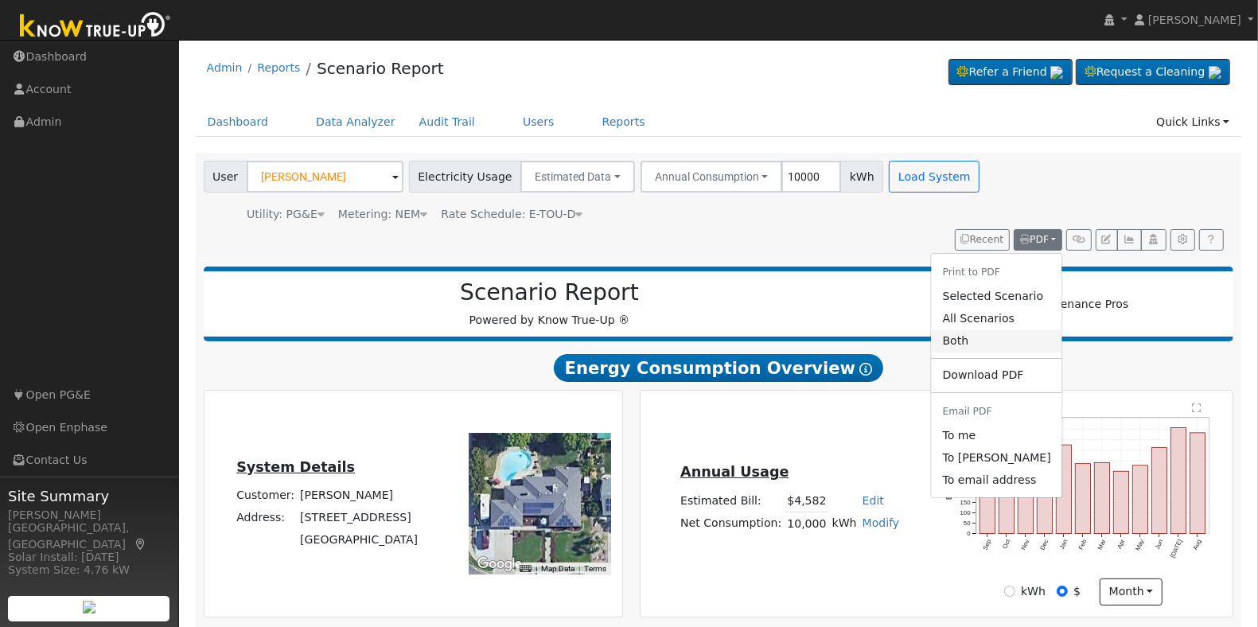
click at [996, 332] on link "Both" at bounding box center [997, 340] width 131 height 22
